Goal: Browse casually: Explore the website without a specific task or goal

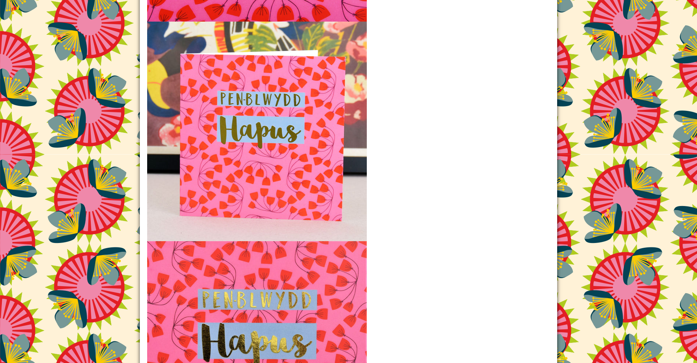
scroll to position [1089, 0]
